Goal: Navigation & Orientation: Understand site structure

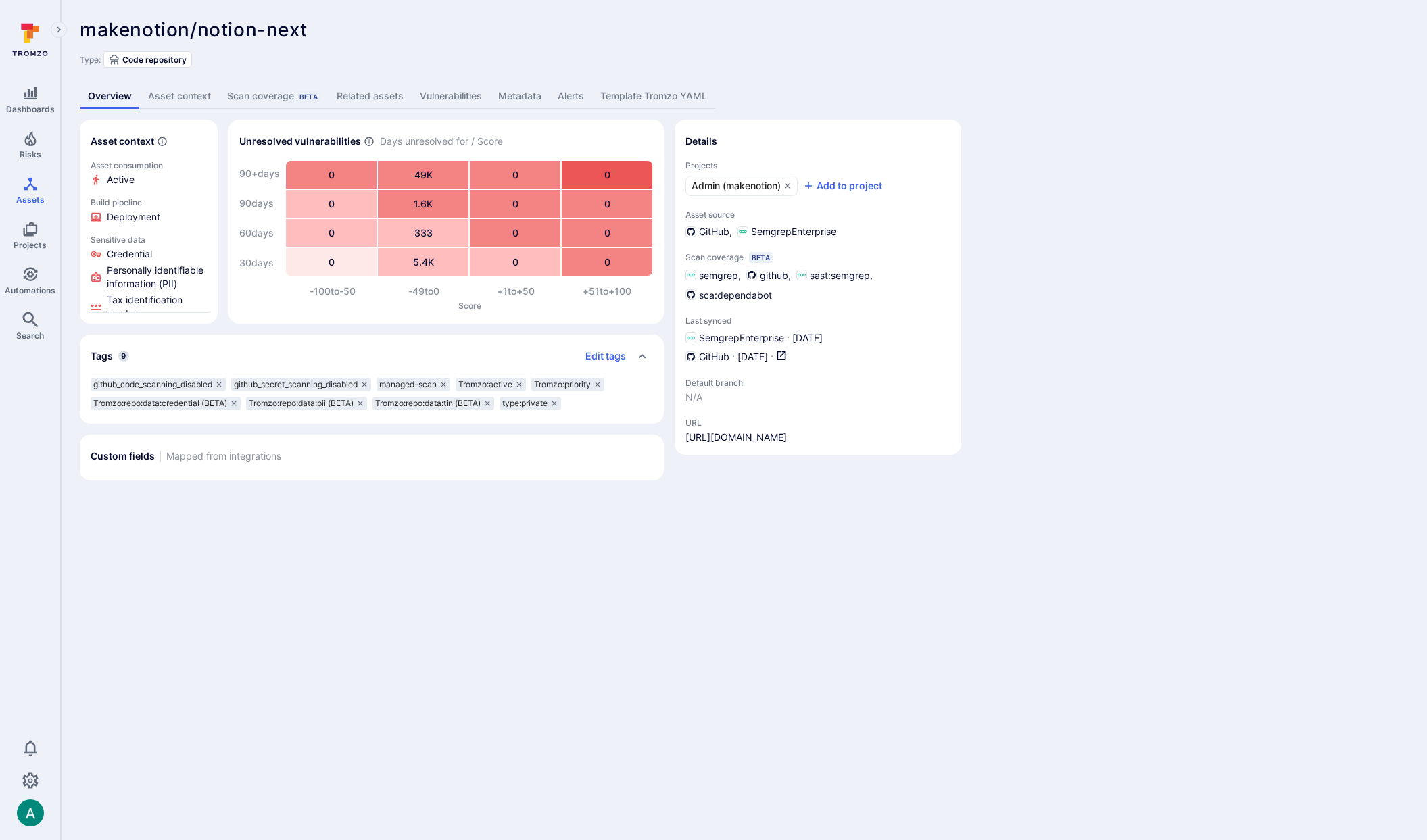
click at [1070, 37] on div "makenotion/notion-next ... Show more" at bounding box center [647, 29] width 1134 height 21
